Goal: Task Accomplishment & Management: Manage account settings

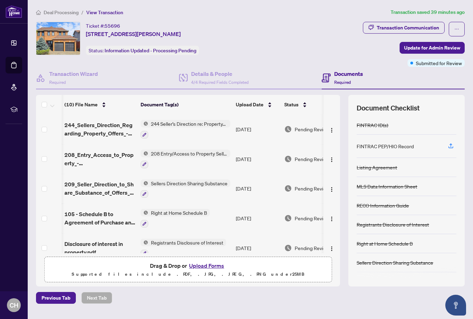
scroll to position [0, 11]
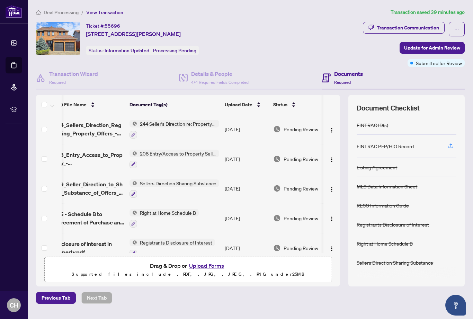
click at [99, 13] on span "View Transaction" at bounding box center [104, 12] width 37 height 6
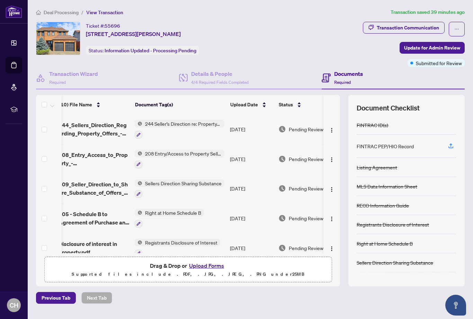
scroll to position [0, 0]
click at [54, 303] on span "Previous Tab" at bounding box center [56, 297] width 29 height 11
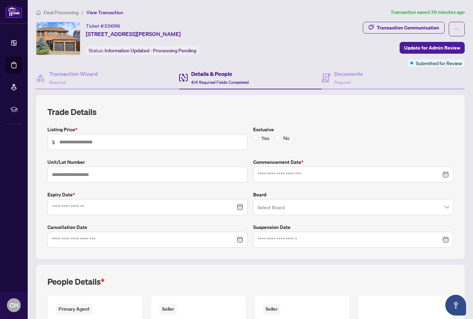
type input "*********"
type input "**********"
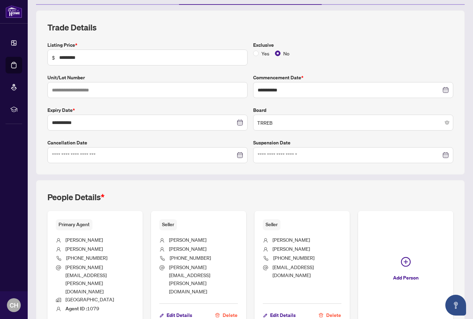
scroll to position [22, 0]
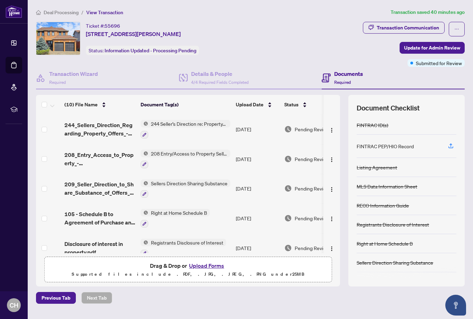
click at [324, 295] on main "Deal Processing / View Transaction Transaction saved 40 minutes ago Ticket #: 5…" at bounding box center [251, 159] width 446 height 319
click at [0, 0] on link "Dashboard" at bounding box center [0, 0] width 0 height 0
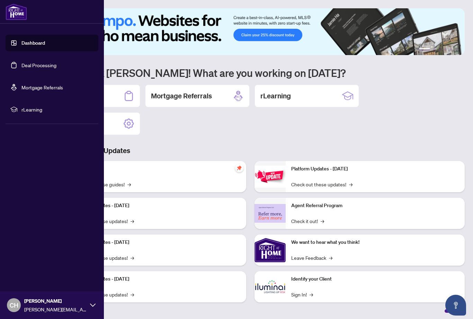
click at [54, 65] on link "Deal Processing" at bounding box center [38, 65] width 35 height 6
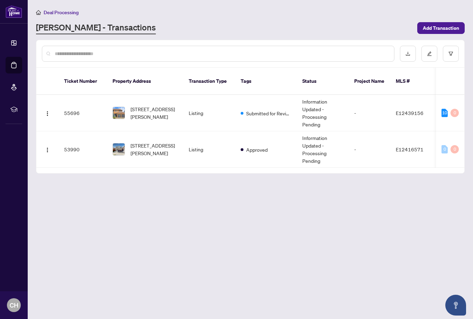
click at [175, 210] on main "Deal Processing [PERSON_NAME] - Transactions Add Transaction Ticket Number Prop…" at bounding box center [251, 159] width 446 height 319
